Goal: Task Accomplishment & Management: Use online tool/utility

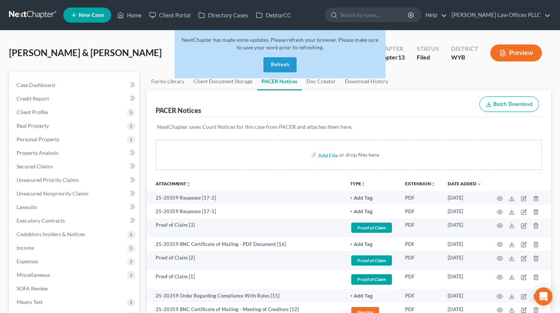
click at [278, 66] on button "Refresh" at bounding box center [279, 64] width 33 height 15
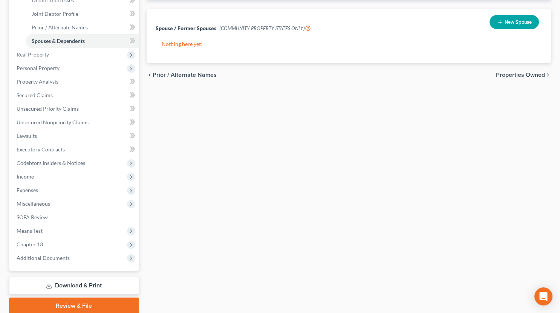
scroll to position [172, 0]
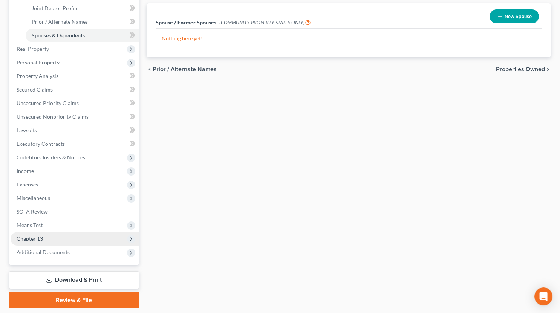
click at [27, 238] on span "Chapter 13" at bounding box center [30, 238] width 26 height 6
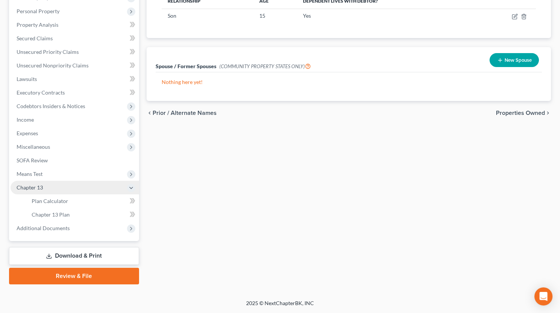
scroll to position [127, 0]
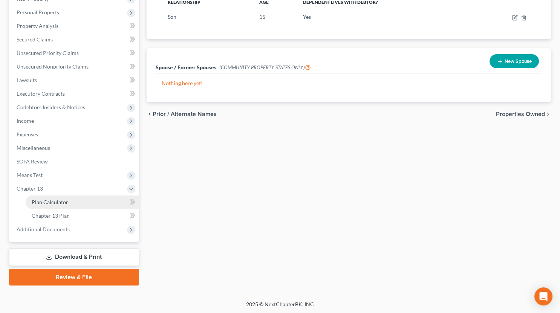
click at [41, 200] on span "Plan Calculator" at bounding box center [50, 202] width 37 height 6
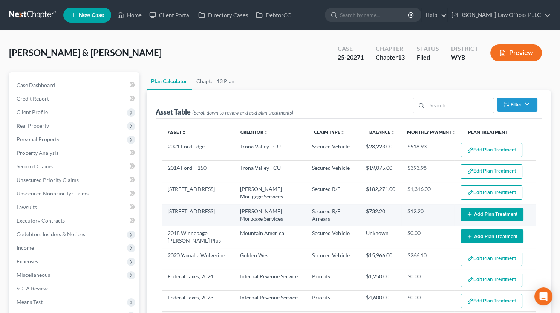
select select "59"
click at [468, 214] on button "Add Plan Treatment" at bounding box center [491, 214] width 63 height 14
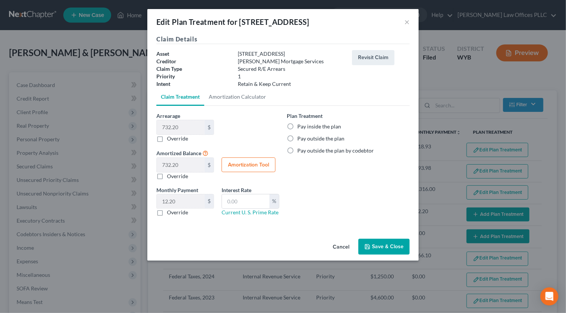
click at [297, 125] on label "Pay inside the plan" at bounding box center [319, 127] width 44 height 8
click at [300, 125] on input "Pay inside the plan" at bounding box center [302, 125] width 5 height 5
radio input "true"
click at [377, 243] on button "Save & Close" at bounding box center [383, 247] width 51 height 16
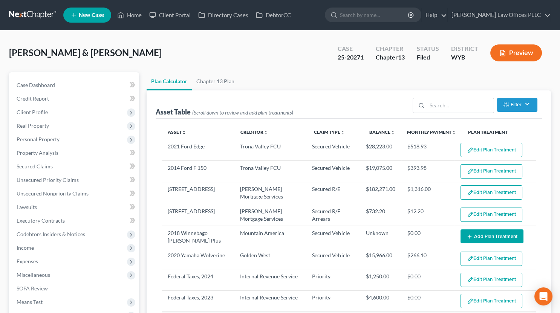
select select "59"
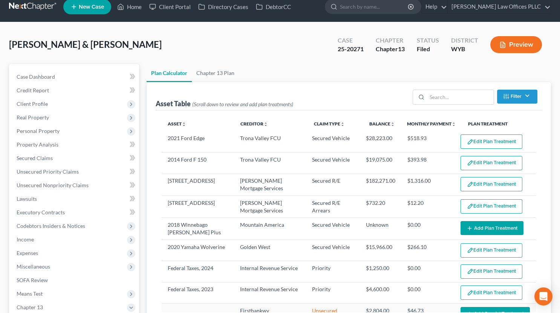
scroll to position [17, 0]
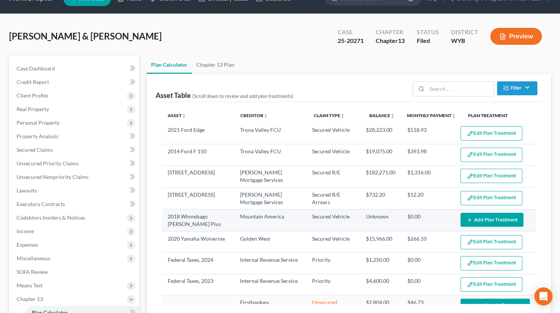
click at [477, 217] on button "Add Plan Treatment" at bounding box center [491, 220] width 63 height 14
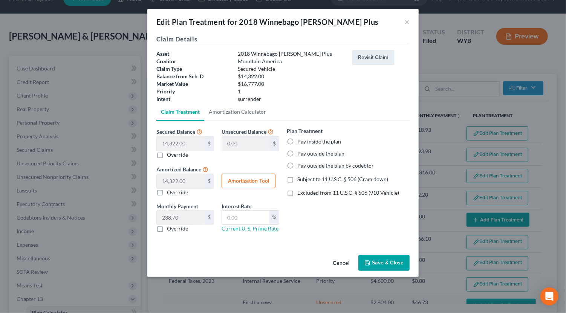
click at [336, 261] on button "Cancel" at bounding box center [340, 263] width 29 height 15
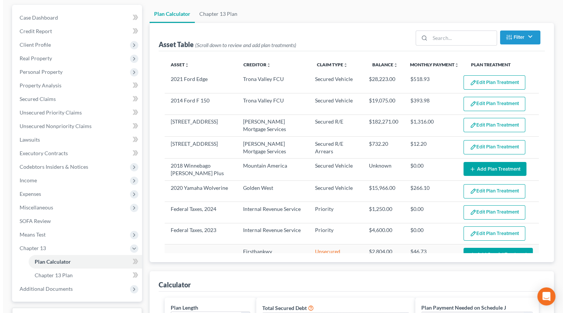
scroll to position [71, 0]
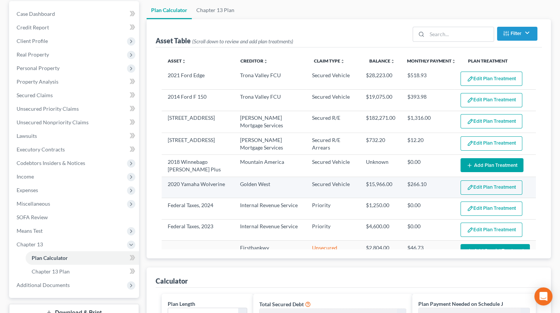
click at [470, 186] on button "Edit Plan Treatment" at bounding box center [491, 187] width 62 height 14
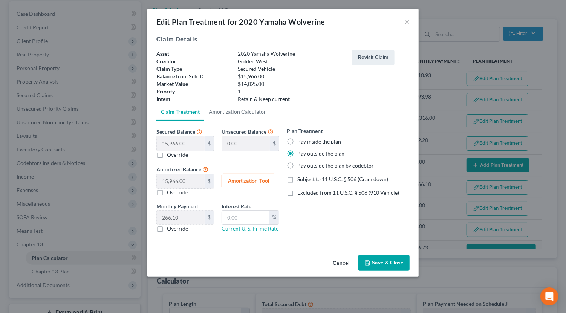
click at [386, 267] on button "Save & Close" at bounding box center [383, 263] width 51 height 16
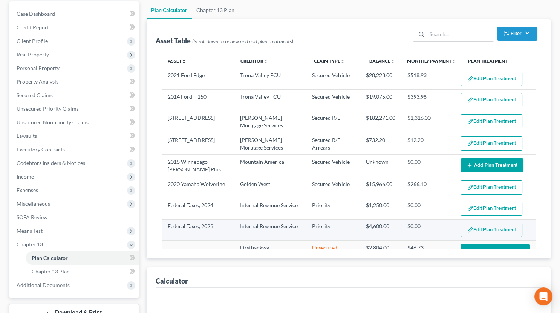
select select "59"
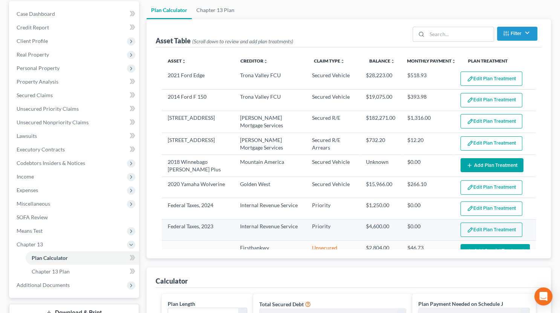
click at [489, 230] on button "Edit Plan Treatment" at bounding box center [491, 230] width 62 height 14
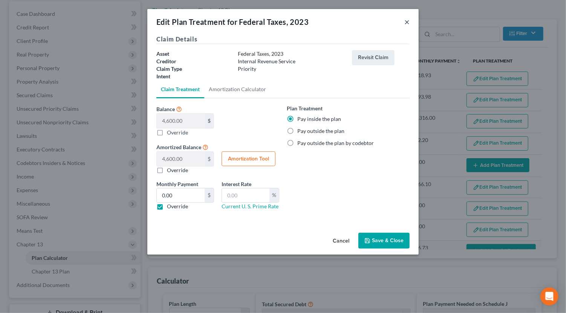
click at [406, 23] on button "×" at bounding box center [406, 21] width 5 height 9
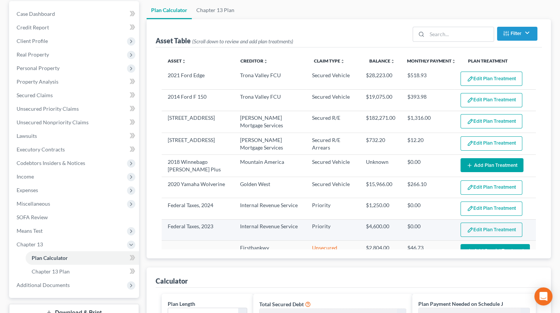
click at [482, 229] on button "Edit Plan Treatment" at bounding box center [491, 230] width 62 height 14
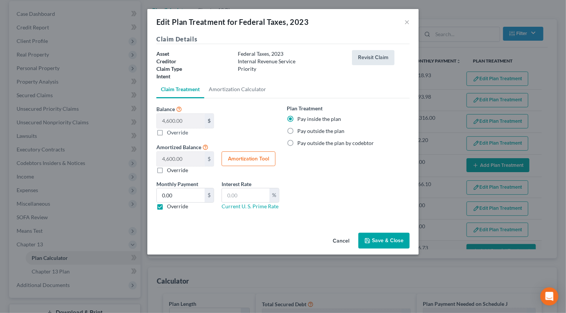
click at [370, 56] on button "Revisit Claim" at bounding box center [373, 57] width 43 height 15
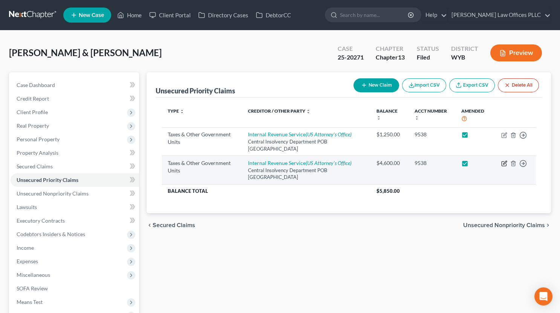
click at [502, 163] on icon "button" at bounding box center [504, 163] width 6 height 6
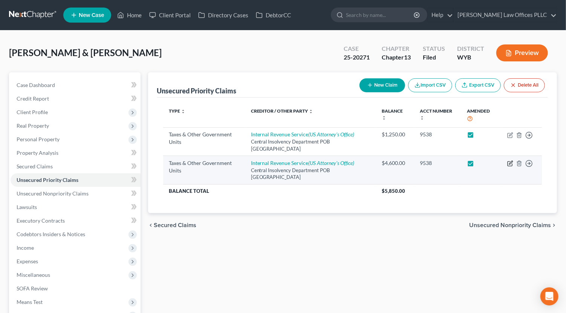
select select "0"
select select "39"
select select "2"
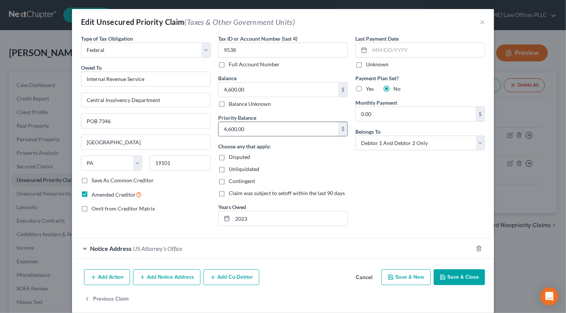
click at [254, 127] on input "4,600.00" at bounding box center [278, 129] width 120 height 14
click at [233, 125] on input "text" at bounding box center [278, 129] width 120 height 14
paste input "5,001.11"
type input "5,001.11"
click at [258, 88] on input "4,600.00" at bounding box center [278, 89] width 120 height 14
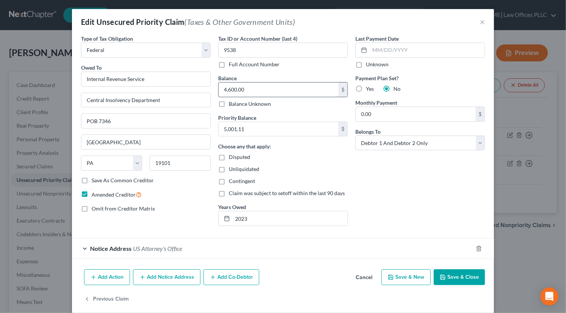
paste input "5,001.11"
type input "5,001.11"
click at [471, 274] on button "Save & Close" at bounding box center [458, 277] width 51 height 16
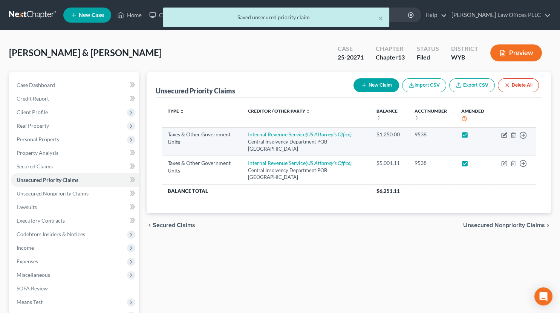
click at [504, 135] on icon "button" at bounding box center [504, 134] width 3 height 3
select select "0"
select select "39"
select select "2"
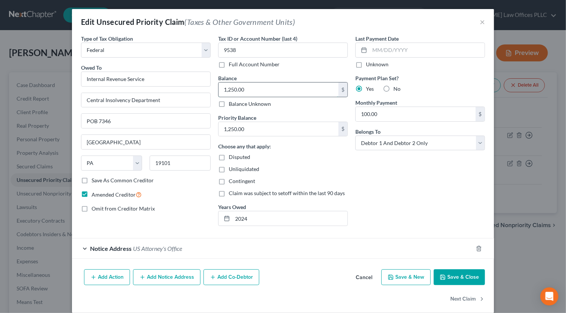
click at [248, 87] on input "1,250.00" at bounding box center [278, 89] width 120 height 14
paste input "72.41"
type input "1,272.41"
paste input "72.41"
type input "1,272.41"
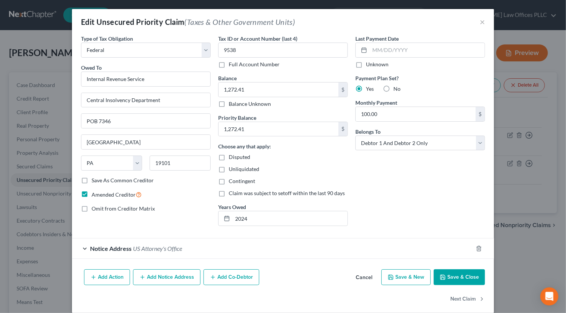
click at [451, 280] on button "Save & Close" at bounding box center [458, 277] width 51 height 16
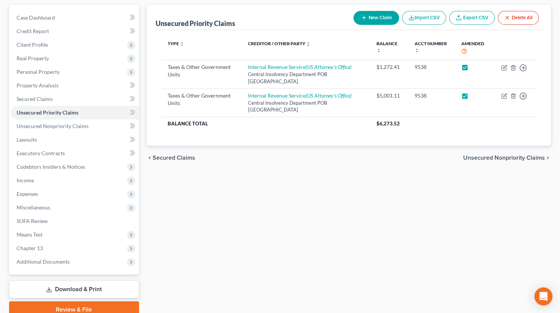
scroll to position [78, 0]
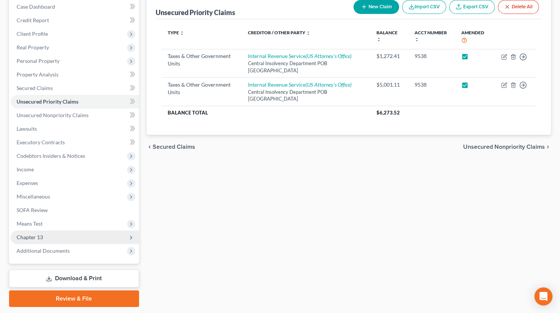
click at [60, 238] on span "Chapter 13" at bounding box center [75, 237] width 128 height 14
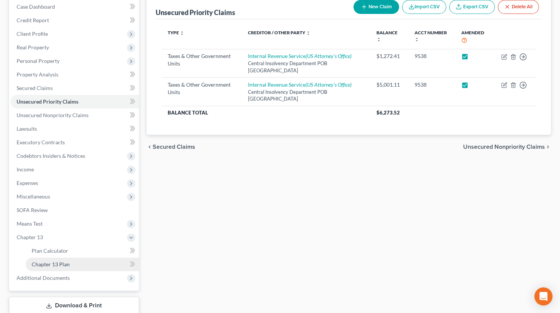
click at [56, 264] on span "Chapter 13 Plan" at bounding box center [51, 264] width 38 height 6
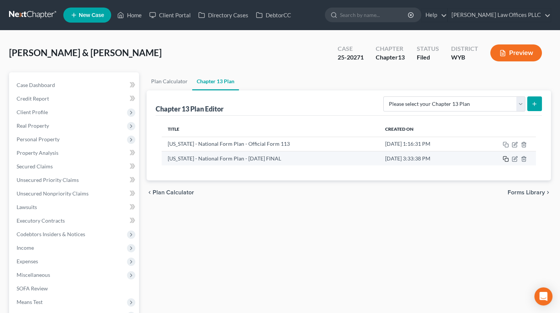
click at [505, 161] on td at bounding box center [504, 158] width 64 height 14
click at [505, 159] on icon "button" at bounding box center [505, 159] width 6 height 6
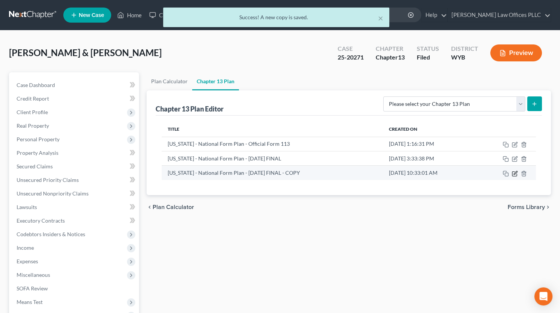
click at [514, 173] on icon "button" at bounding box center [514, 172] width 3 height 3
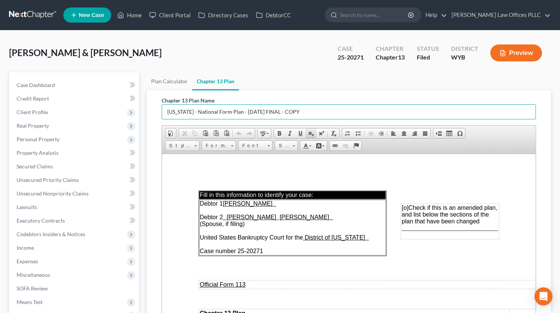
drag, startPoint x: 318, startPoint y: 109, endPoint x: 310, endPoint y: 131, distance: 23.4
click at [318, 113] on input "Wyoming - National Form Plan - June 30, 2025 FINAL - COPY" at bounding box center [349, 112] width 374 height 14
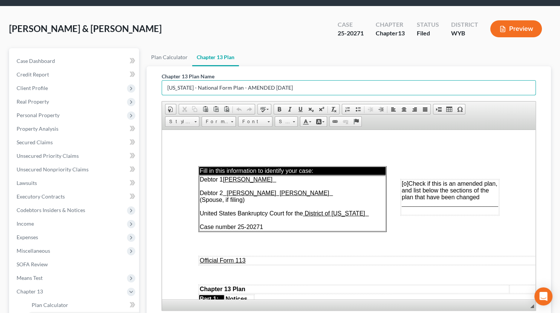
scroll to position [40, 0]
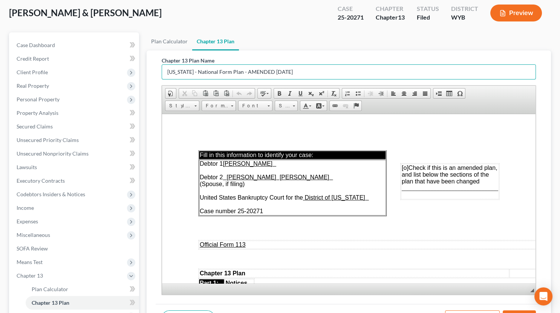
type input "Wyoming - National Form Plan - AMENDED Sept 9, 2025"
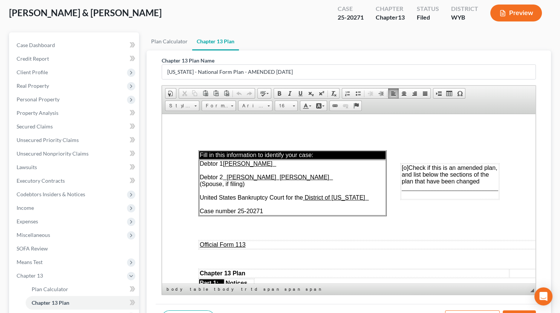
click at [401, 170] on span "[o]" at bounding box center [404, 167] width 7 height 6
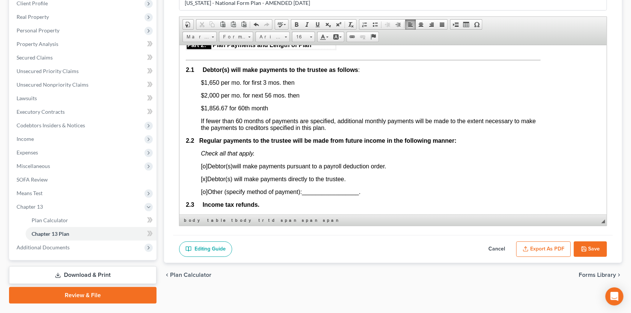
scroll to position [485, 36]
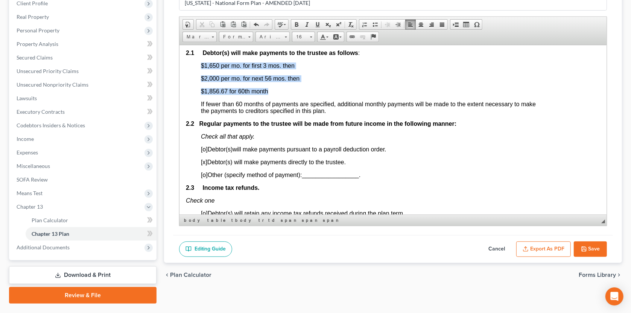
drag, startPoint x: 192, startPoint y: 68, endPoint x: 264, endPoint y: 87, distance: 73.9
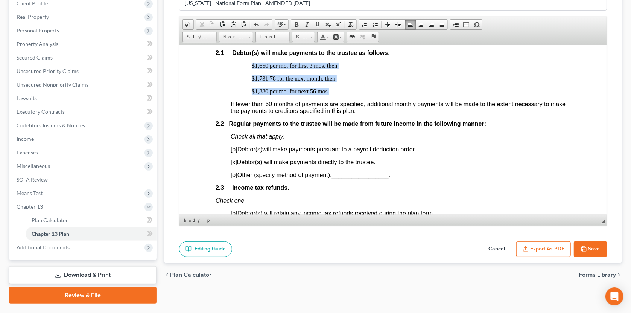
drag, startPoint x: 332, startPoint y: 93, endPoint x: 240, endPoint y: 69, distance: 95.3
click at [326, 37] on span at bounding box center [327, 37] width 2 height 1
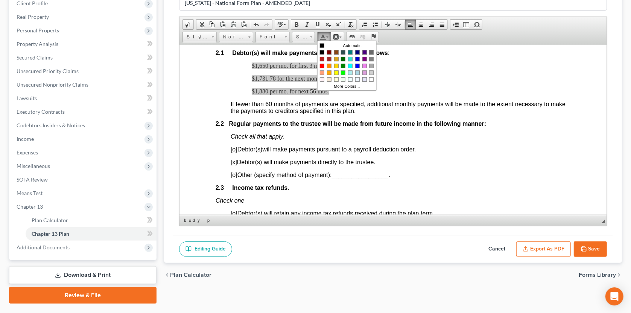
scroll to position [0, 0]
click at [326, 37] on span at bounding box center [327, 37] width 2 height 1
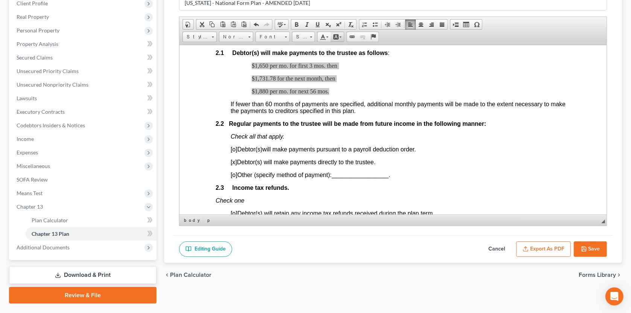
click at [340, 37] on link "Background Color" at bounding box center [337, 37] width 13 height 10
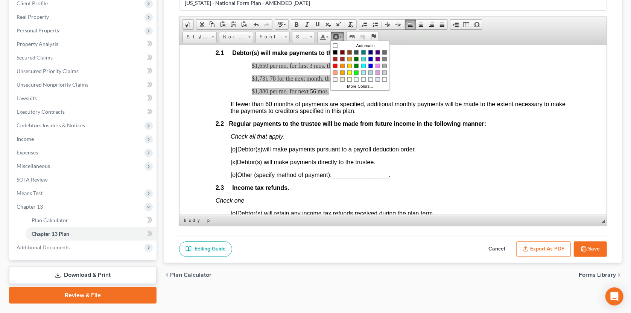
click at [340, 37] on link "Background Color (Selected)" at bounding box center [337, 37] width 13 height 10
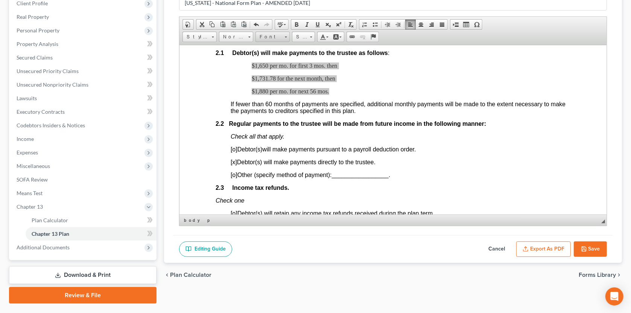
click at [285, 37] on span at bounding box center [286, 35] width 2 height 7
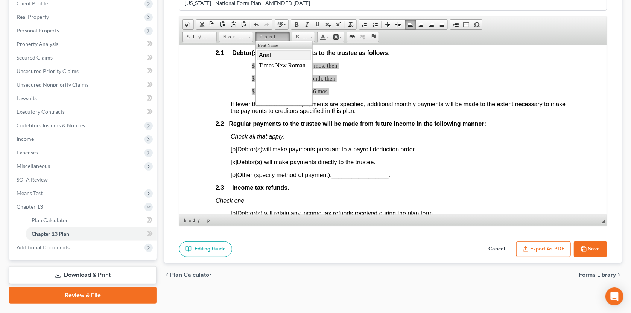
click at [280, 55] on link "Arial" at bounding box center [284, 55] width 54 height 10
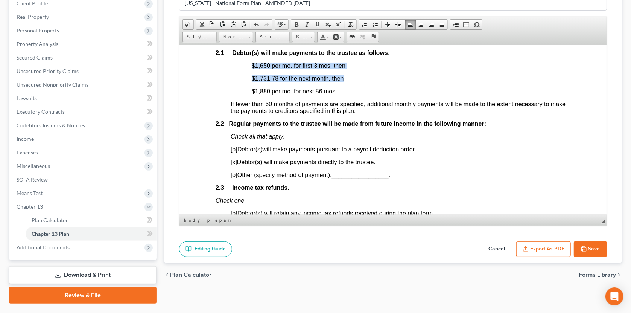
click at [377, 94] on p "$1,880 per mo. for next 56 mos." at bounding box center [411, 91] width 319 height 7
click at [286, 81] on span "$1,731.78 for the next month, then" at bounding box center [298, 78] width 92 height 6
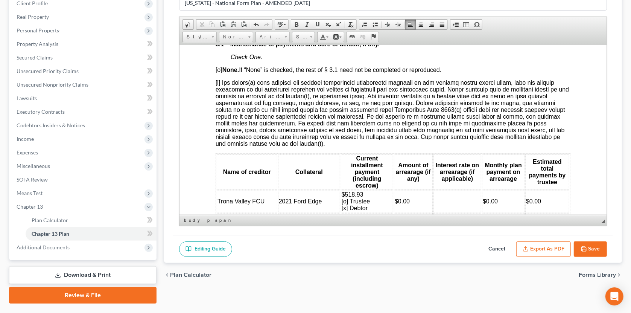
scroll to position [958, 0]
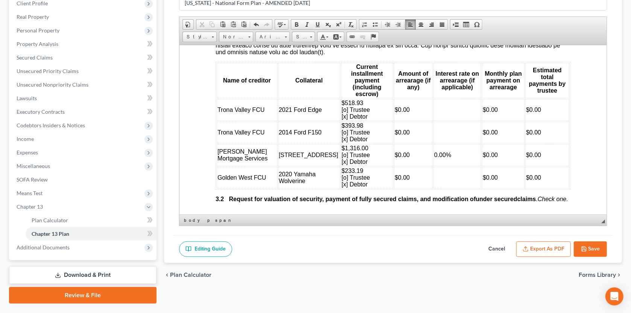
click at [394, 152] on td "$0.00" at bounding box center [413, 155] width 39 height 22
drag, startPoint x: 330, startPoint y: 157, endPoint x: 301, endPoint y: 145, distance: 31.5
click at [341, 145] on td "$1,316.00 [o] Trustee [x] Debtor" at bounding box center [367, 155] width 52 height 22
copy span "$1,316.00 [o] Trustee [x] Debtor"
click at [394, 149] on td "$" at bounding box center [413, 155] width 39 height 22
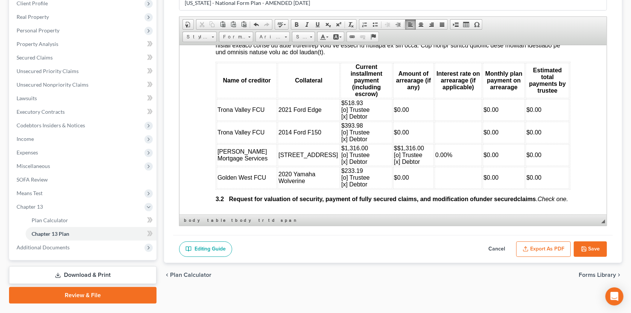
click at [394, 145] on span "$ $1,316.00" at bounding box center [409, 148] width 30 height 6
click at [395, 151] on span "[o] Trustee" at bounding box center [409, 154] width 29 height 6
click at [395, 158] on span "[x] Debtor" at bounding box center [408, 161] width 26 height 6
click at [394, 144] on td "$1,316.00 [x] Trustee [o] Debtor" at bounding box center [413, 155] width 39 height 22
click at [489, 151] on td "$0.00" at bounding box center [503, 155] width 43 height 22
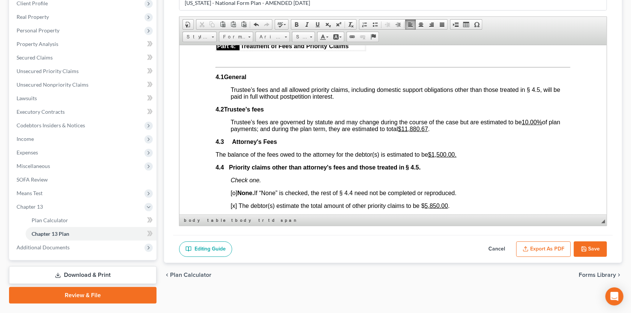
scroll to position [1427, 0]
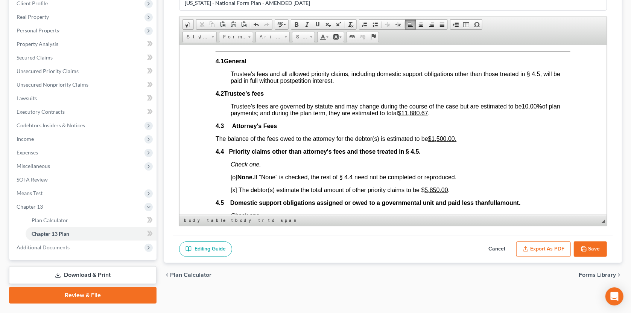
click at [429, 116] on u "$11,880.67" at bounding box center [413, 113] width 30 height 6
drag, startPoint x: 439, startPoint y: 118, endPoint x: 417, endPoint y: 118, distance: 22.6
click at [417, 116] on strong "11,196.18" at bounding box center [414, 113] width 24 height 6
click at [288, 34] on link "Font" at bounding box center [273, 37] width 34 height 11
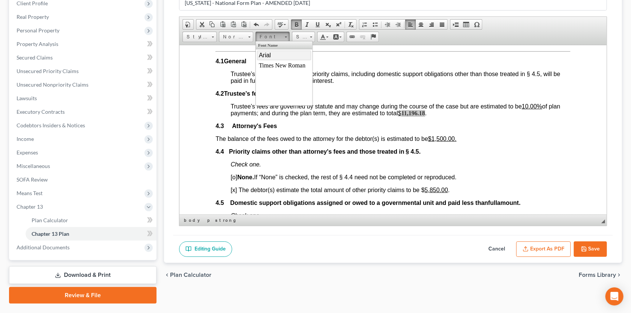
click at [284, 54] on link "Arial" at bounding box center [284, 55] width 54 height 10
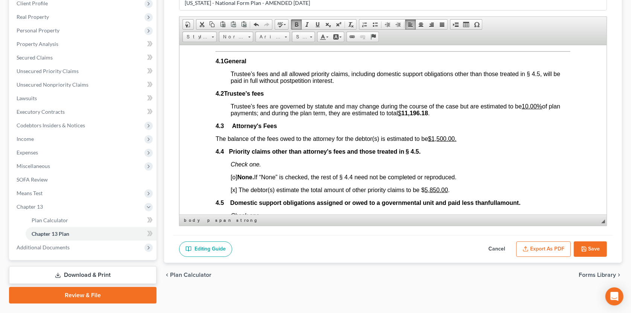
click at [544, 180] on p "[o] None. If “None” is checked, the rest of § 4.4 need not be completed or repr…" at bounding box center [401, 177] width 340 height 7
drag, startPoint x: 446, startPoint y: 195, endPoint x: 446, endPoint y: 201, distance: 6.4
click at [447, 193] on u "5,850.00" at bounding box center [436, 189] width 23 height 6
click at [287, 35] on link "Font" at bounding box center [273, 37] width 34 height 11
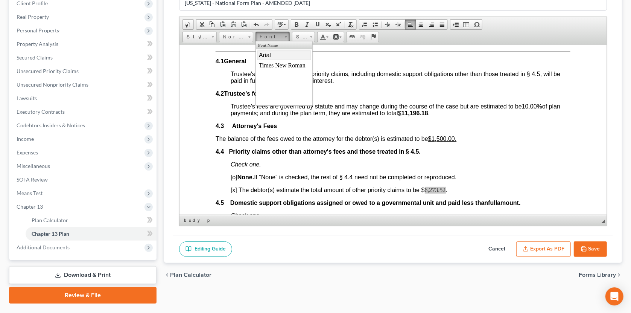
click at [275, 56] on link "Arial" at bounding box center [284, 55] width 54 height 10
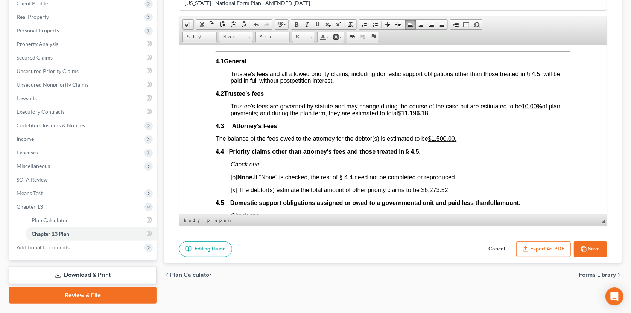
click at [473, 180] on p "[o] None. If “None” is checked, the rest of § 4.4 need not be completed or repr…" at bounding box center [401, 177] width 340 height 7
drag, startPoint x: 425, startPoint y: 196, endPoint x: 448, endPoint y: 197, distance: 23.4
click at [448, 193] on p "[x] The debtor(s) estimate the total amount of other priority claims to be $ 6,…" at bounding box center [401, 189] width 340 height 7
click at [295, 23] on span at bounding box center [297, 24] width 6 height 6
drag, startPoint x: 384, startPoint y: 201, endPoint x: 387, endPoint y: 209, distance: 7.6
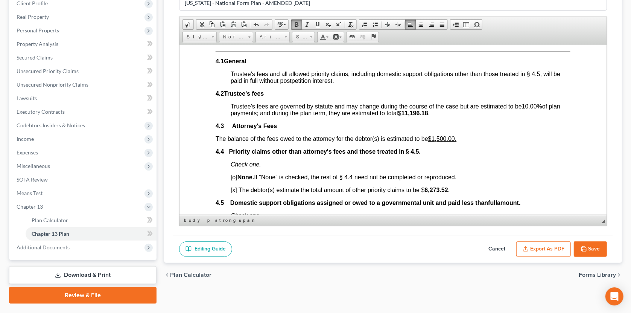
drag, startPoint x: 434, startPoint y: 143, endPoint x: 456, endPoint y: 144, distance: 22.3
click at [456, 142] on u "$1,500.00." at bounding box center [443, 138] width 29 height 6
click at [296, 23] on span at bounding box center [297, 24] width 6 height 6
click at [337, 180] on span "[o] None. If “None” is checked, the rest of § 4.4 need not be completed or repr…" at bounding box center [344, 177] width 226 height 6
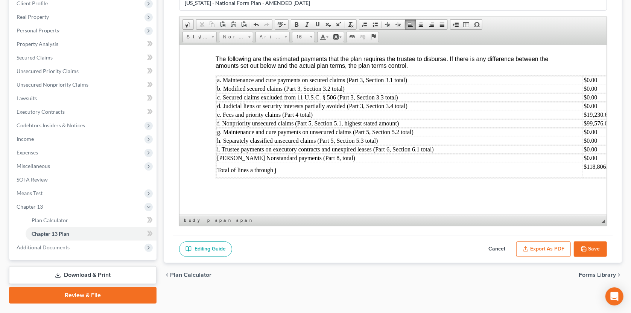
scroll to position [2567, 36]
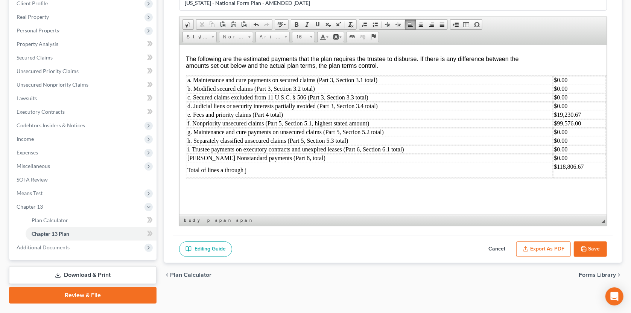
click at [559, 110] on td "$19,230.67" at bounding box center [580, 114] width 53 height 8
click at [559, 119] on td "$99,576.00" at bounding box center [580, 123] width 53 height 8
click at [559, 163] on td "$118,806.67" at bounding box center [580, 169] width 53 height 15
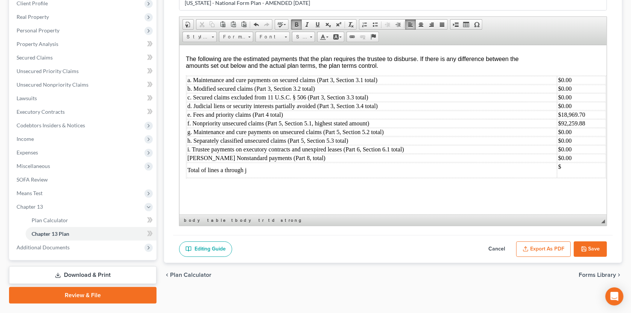
scroll to position [2567, 11]
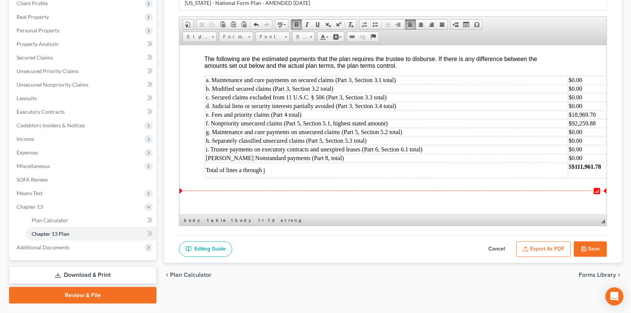
click at [559, 163] on strong "$111,961.78" at bounding box center [586, 166] width 29 height 6
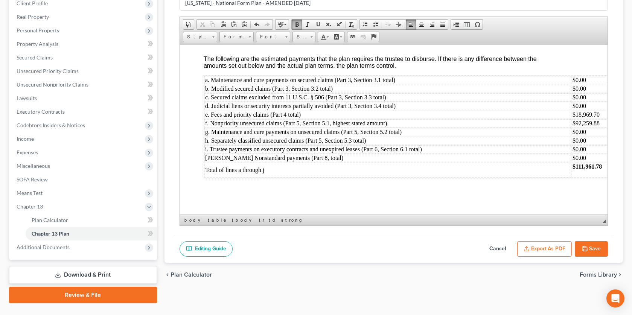
scroll to position [2567, 17]
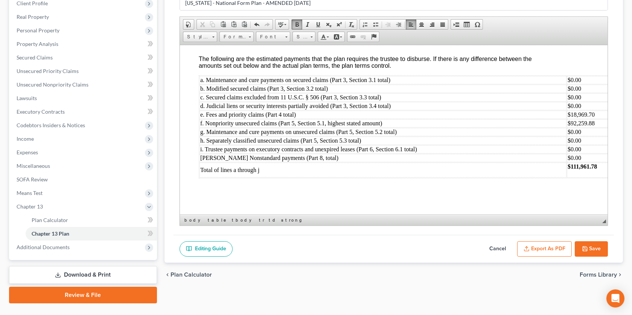
click at [559, 76] on td "$0.00" at bounding box center [593, 80] width 52 height 8
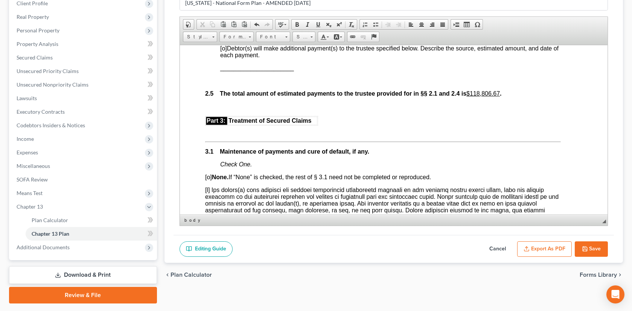
scroll to position [767, 11]
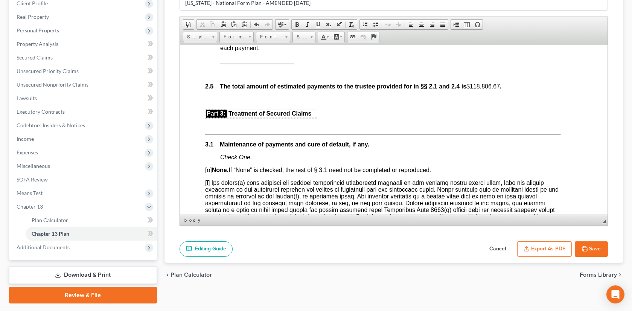
click at [472, 89] on u "$118,806.67" at bounding box center [483, 86] width 34 height 6
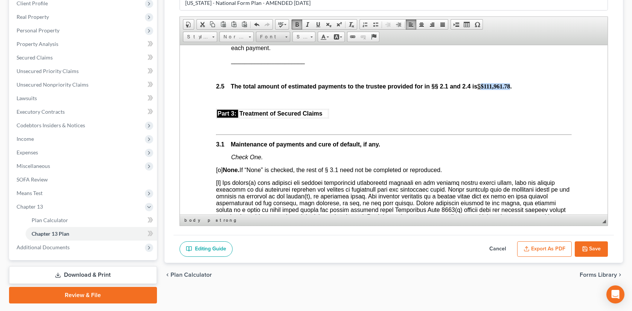
click at [287, 37] on span at bounding box center [286, 37] width 2 height 1
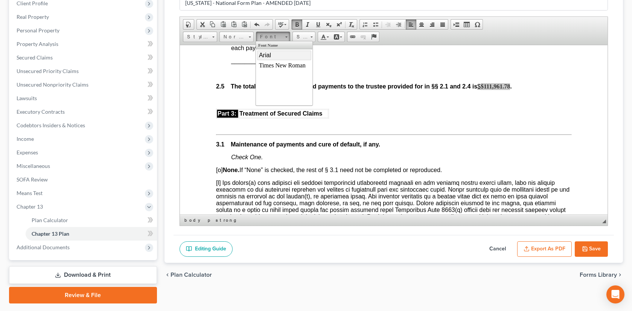
click at [280, 55] on link "Arial" at bounding box center [284, 55] width 54 height 10
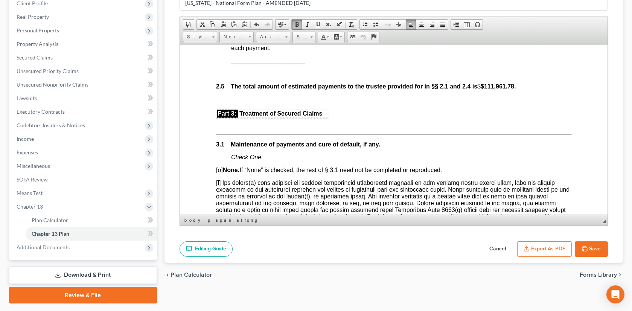
click at [480, 89] on u "$" at bounding box center [478, 86] width 3 height 6
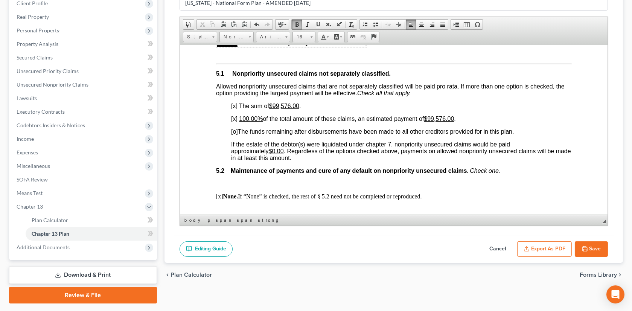
scroll to position [1698, 0]
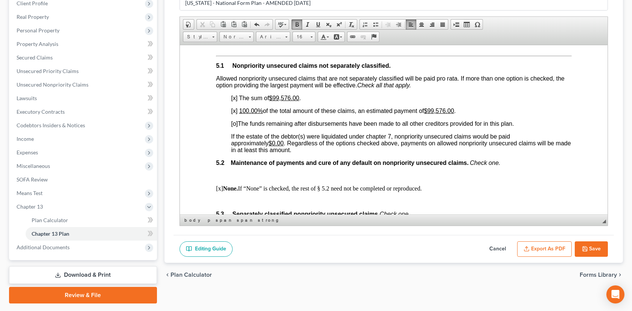
click at [276, 101] on u "$99,576.00" at bounding box center [284, 98] width 30 height 6
copy u "92,259.88"
drag, startPoint x: 430, startPoint y: 117, endPoint x: 431, endPoint y: 163, distance: 45.9
click at [430, 114] on u "$99,576.00" at bounding box center [439, 110] width 30 height 6
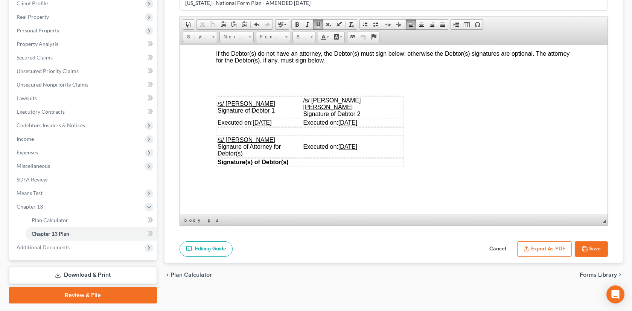
scroll to position [2290, 0]
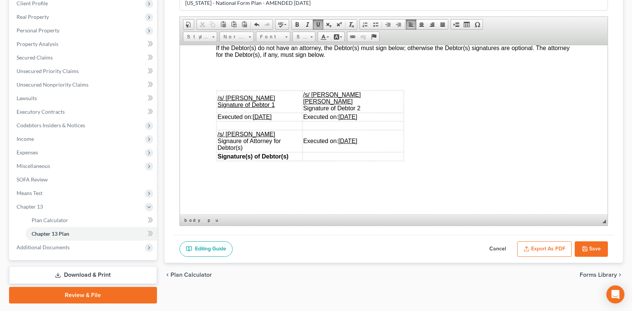
drag, startPoint x: 375, startPoint y: 120, endPoint x: 371, endPoint y: 140, distance: 19.6
click at [357, 120] on u "06/30/2025" at bounding box center [347, 116] width 19 height 6
click at [357, 120] on u "06/11/2025" at bounding box center [347, 116] width 19 height 6
drag, startPoint x: 360, startPoint y: 121, endPoint x: 375, endPoint y: 122, distance: 15.1
click at [375, 121] on td "Executed on: 09/11/2025" at bounding box center [352, 117] width 101 height 8
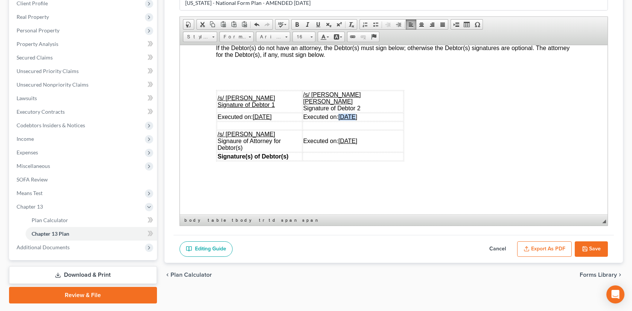
copy td "09/11"
drag, startPoint x: 361, startPoint y: 140, endPoint x: 375, endPoint y: 142, distance: 13.3
click at [357, 142] on u "06/30/2025" at bounding box center [347, 140] width 19 height 6
drag, startPoint x: 255, startPoint y: 122, endPoint x: 269, endPoint y: 122, distance: 14.0
click at [269, 120] on u "06/30/2025" at bounding box center [261, 116] width 19 height 6
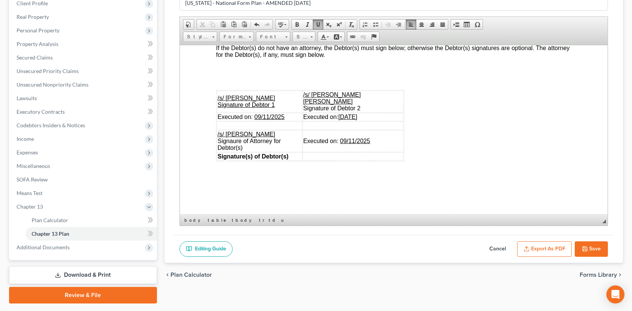
click at [480, 160] on p at bounding box center [394, 157] width 356 height 7
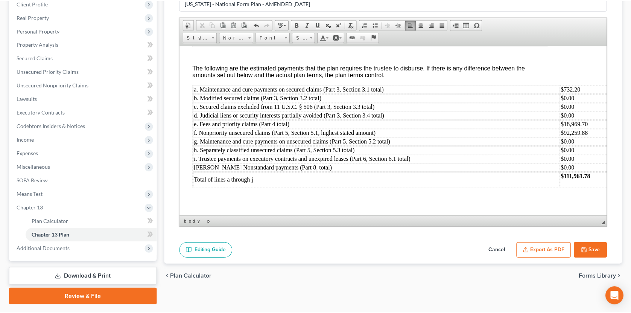
scroll to position [2541, 24]
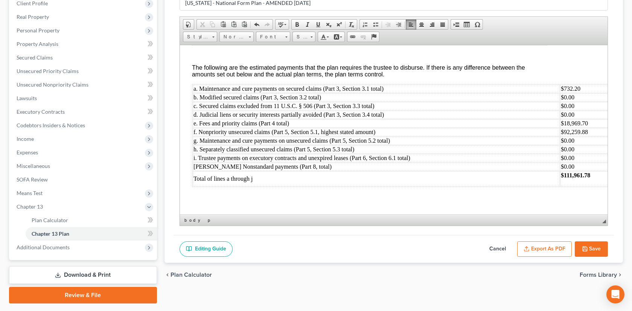
click at [559, 246] on button "Save" at bounding box center [591, 249] width 33 height 16
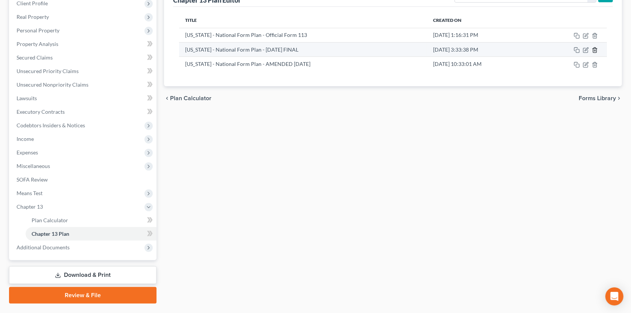
click at [559, 49] on icon "button" at bounding box center [595, 50] width 6 height 6
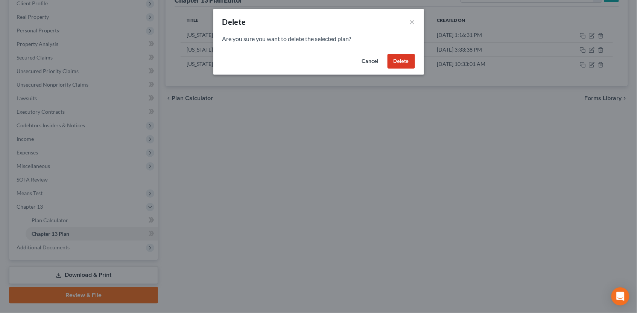
click at [402, 60] on button "Delete" at bounding box center [401, 61] width 27 height 15
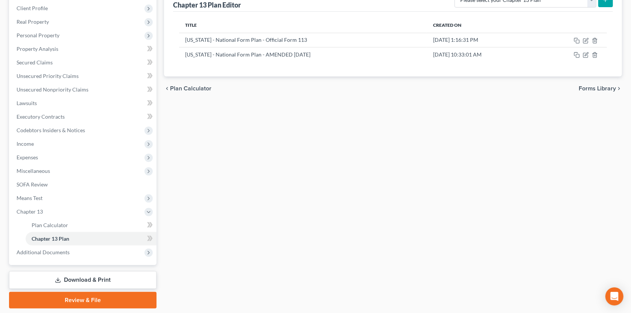
scroll to position [114, 0]
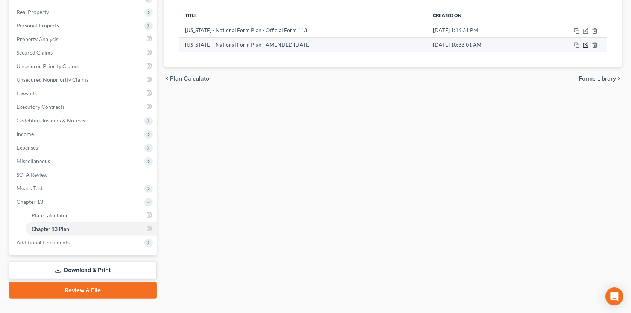
click at [559, 44] on icon "button" at bounding box center [586, 45] width 6 height 6
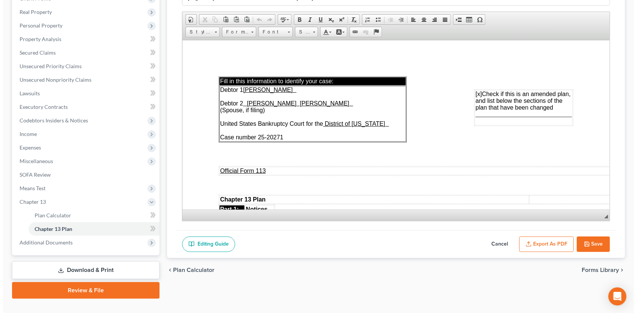
scroll to position [0, 0]
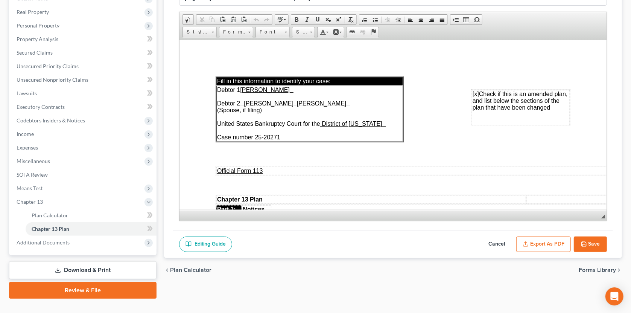
click at [546, 243] on button "Export as PDF" at bounding box center [544, 244] width 55 height 16
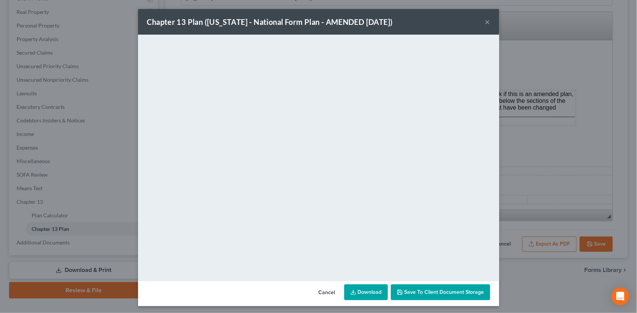
click at [361, 291] on link "Download" at bounding box center [367, 292] width 44 height 16
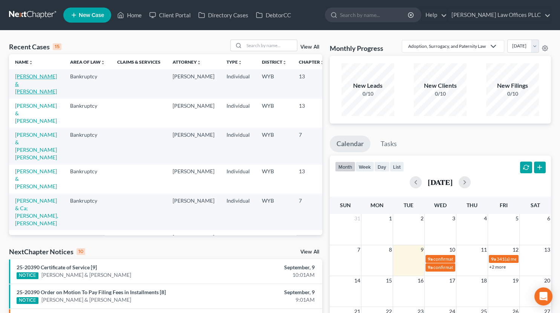
click at [26, 82] on link "[PERSON_NAME] & [PERSON_NAME]" at bounding box center [36, 83] width 42 height 21
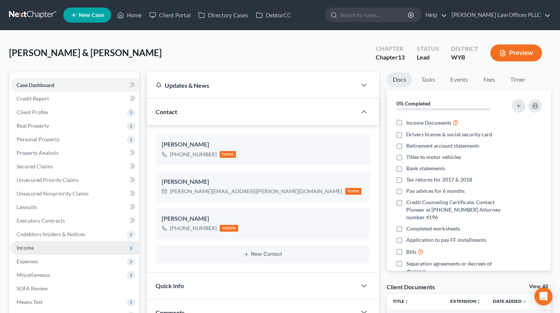
click at [40, 245] on span "Income" at bounding box center [75, 248] width 128 height 14
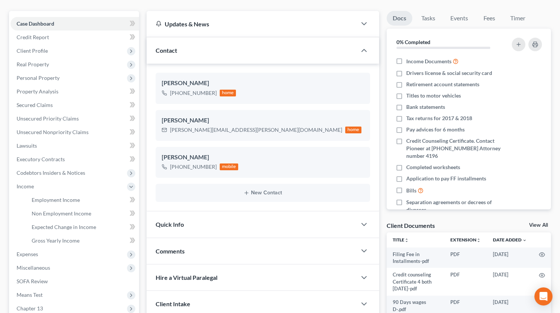
scroll to position [62, 0]
click at [48, 198] on span "Employment Income" at bounding box center [56, 199] width 48 height 6
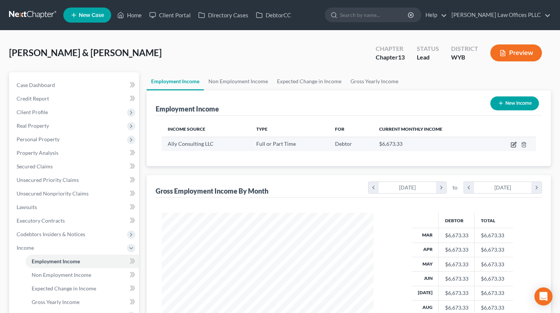
click at [512, 144] on icon "button" at bounding box center [513, 143] width 3 height 3
select select "0"
select select "45"
select select "2"
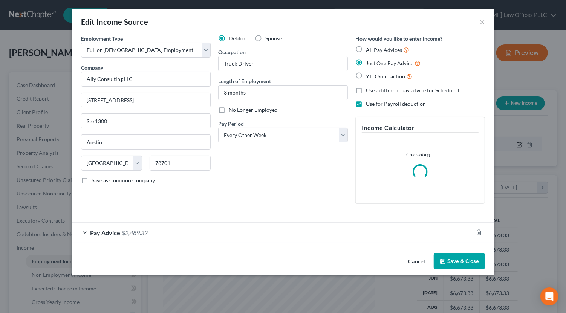
scroll to position [134, 229]
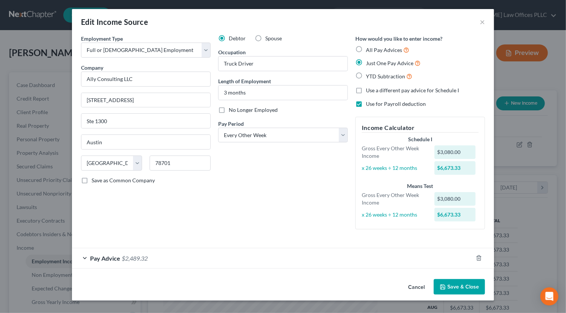
click at [84, 259] on div "Pay Advice $2,489.32" at bounding box center [272, 258] width 401 height 20
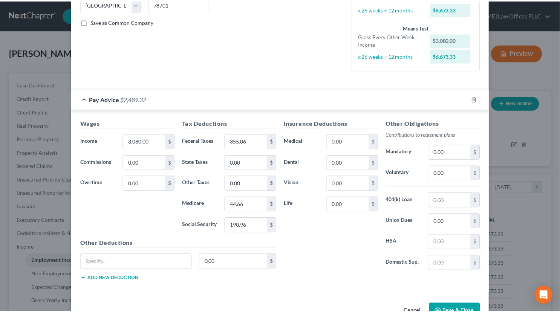
scroll to position [180, 0]
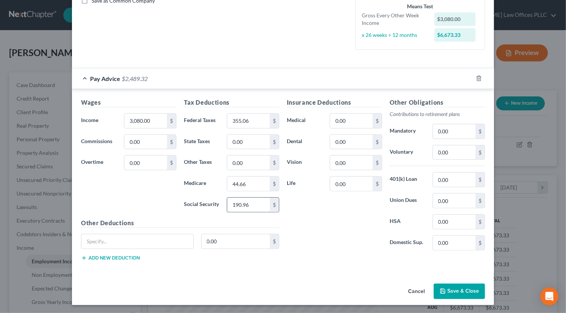
click at [229, 206] on input "190.96" at bounding box center [248, 205] width 43 height 14
click at [242, 119] on input "355.06" at bounding box center [248, 121] width 43 height 14
click at [238, 203] on input "190.96" at bounding box center [248, 205] width 43 height 14
click at [233, 183] on input "44.66" at bounding box center [248, 184] width 43 height 14
click at [445, 286] on button "Save & Close" at bounding box center [458, 292] width 51 height 16
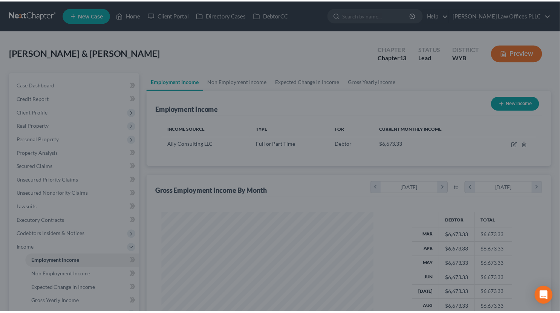
scroll to position [376411, 376318]
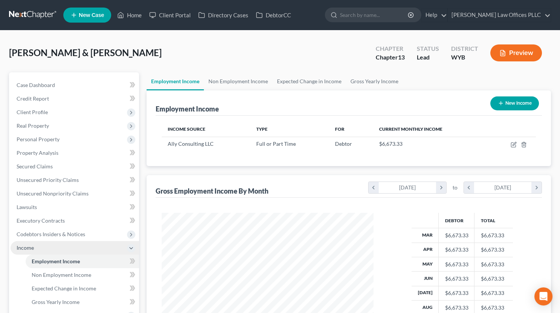
click at [130, 249] on icon at bounding box center [131, 248] width 6 height 6
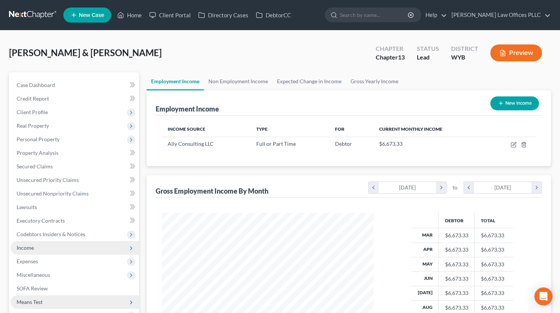
click at [38, 305] on span "Means Test" at bounding box center [75, 302] width 128 height 14
click at [131, 302] on icon at bounding box center [131, 302] width 6 height 6
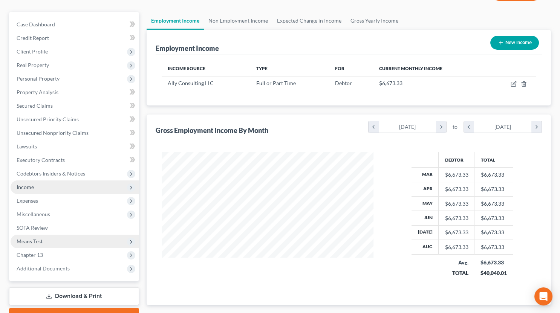
scroll to position [61, 0]
click at [32, 244] on span "Means Test" at bounding box center [75, 241] width 128 height 14
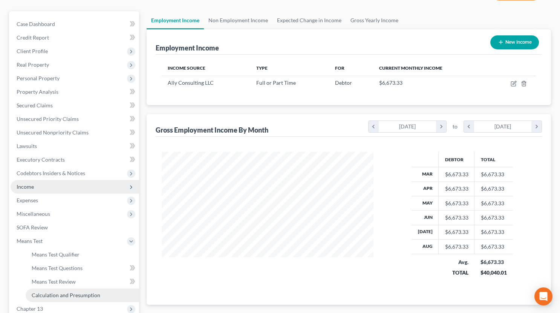
click at [38, 293] on span "Calculation and Presumption" at bounding box center [66, 295] width 69 height 6
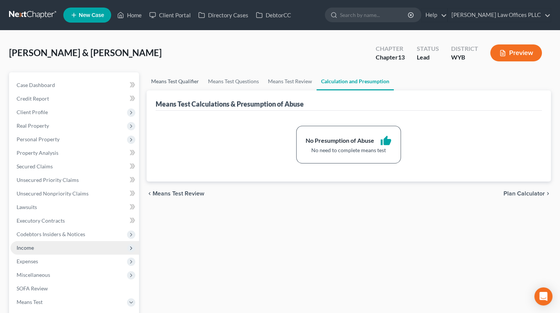
click at [172, 81] on link "Means Test Qualifier" at bounding box center [174, 81] width 57 height 18
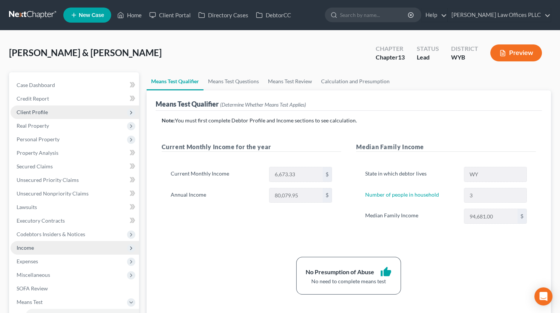
click at [30, 112] on span "Client Profile" at bounding box center [32, 112] width 31 height 6
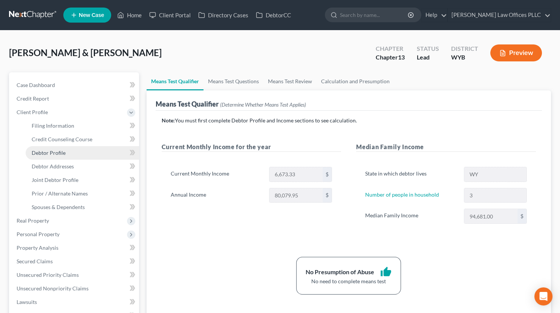
click at [46, 149] on span "Debtor Profile" at bounding box center [49, 152] width 34 height 6
select select "1"
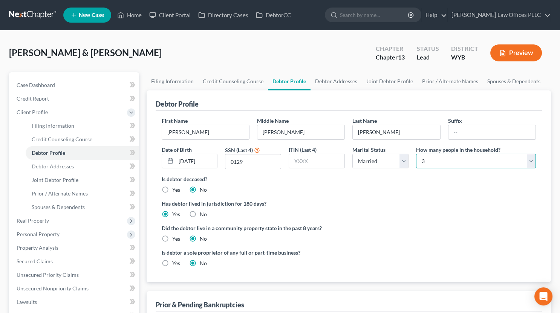
click at [530, 160] on select "Select 1 2 3 4 5 6 7 8 9 10 11 12 13 14 15 16 17 18 19 20" at bounding box center [476, 161] width 120 height 15
select select "1"
click at [416, 154] on select "Select 1 2 3 4 5 6 7 8 9 10 11 12 13 14 15 16 17 18 19 20" at bounding box center [476, 161] width 120 height 15
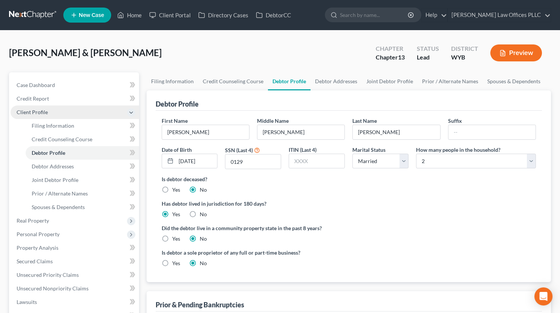
click at [128, 110] on icon at bounding box center [131, 113] width 6 height 6
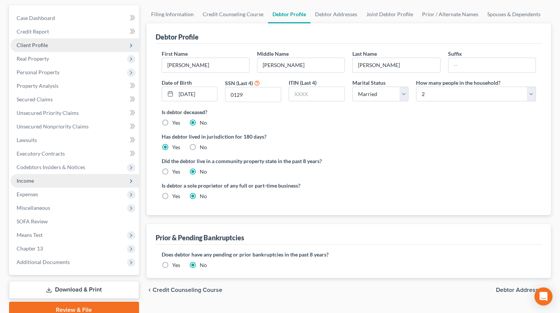
scroll to position [67, 0]
click at [21, 233] on span "Means Test" at bounding box center [30, 234] width 26 height 6
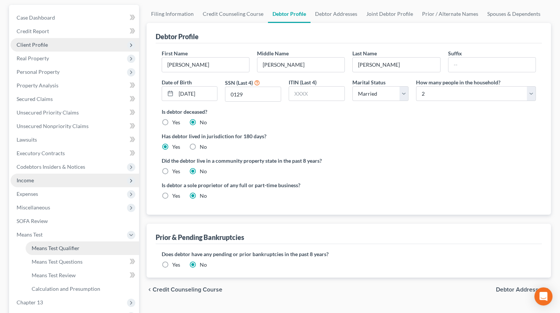
click at [40, 248] on span "Means Test Qualifier" at bounding box center [56, 248] width 48 height 6
